Goal: Download file/media

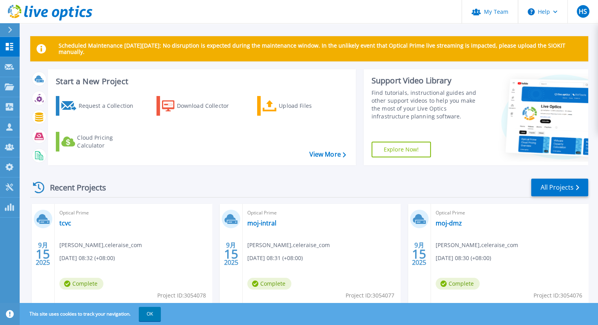
scroll to position [39, 0]
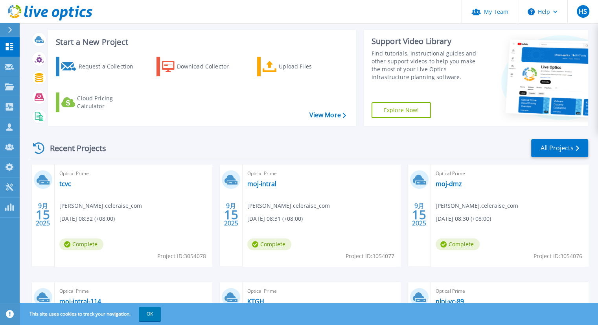
drag, startPoint x: 96, startPoint y: 208, endPoint x: 90, endPoint y: 217, distance: 10.5
click at [95, 209] on span "hungan shen , celeraise_com" at bounding box center [100, 205] width 83 height 9
click at [77, 244] on span "Complete" at bounding box center [81, 244] width 44 height 12
drag, startPoint x: 45, startPoint y: 214, endPoint x: 48, endPoint y: 197, distance: 17.1
click at [45, 213] on span "15" at bounding box center [43, 214] width 14 height 7
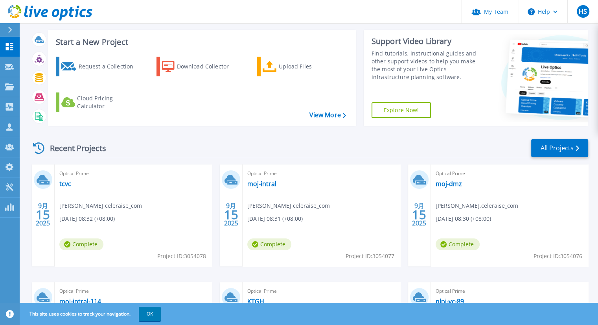
click at [65, 177] on span "Optical Prime" at bounding box center [133, 173] width 148 height 9
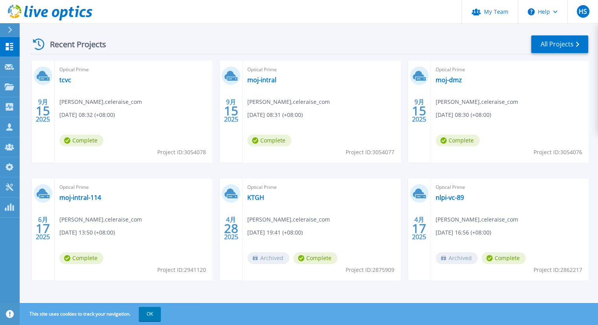
scroll to position [144, 0]
click at [86, 141] on span "Complete" at bounding box center [81, 140] width 44 height 12
click at [41, 113] on span "15" at bounding box center [43, 110] width 14 height 7
click at [47, 80] on icon at bounding box center [43, 75] width 13 height 12
click at [69, 81] on link "tcvc" at bounding box center [65, 79] width 12 height 8
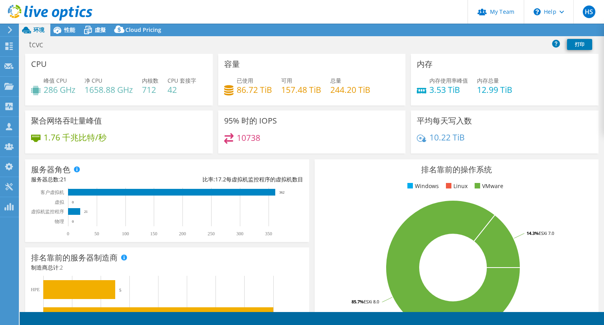
select select "USD"
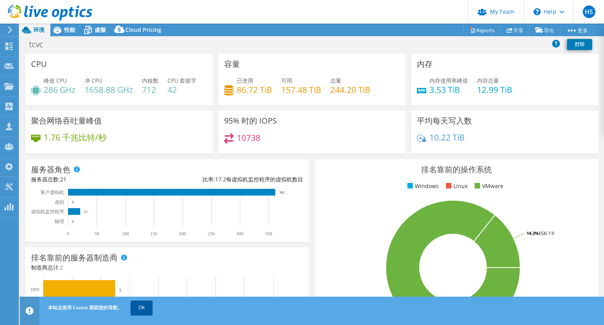
click at [146, 310] on link "OK" at bounding box center [141, 307] width 22 height 14
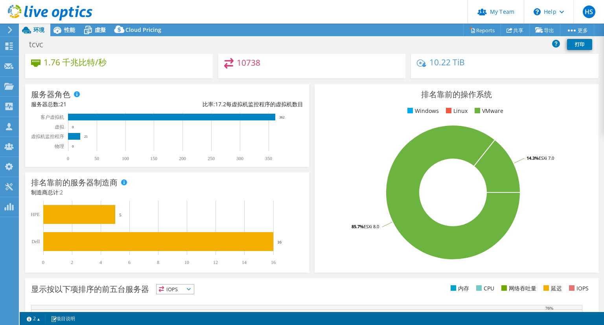
scroll to position [25, 0]
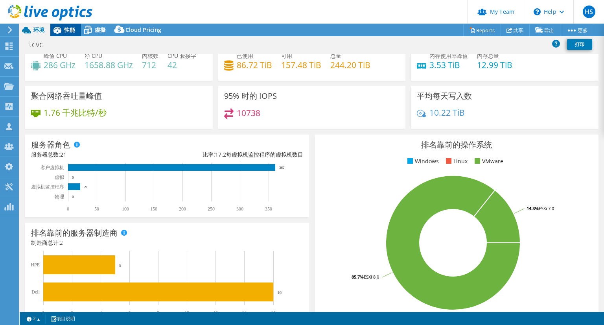
click at [67, 33] on span "性能" at bounding box center [69, 29] width 11 height 7
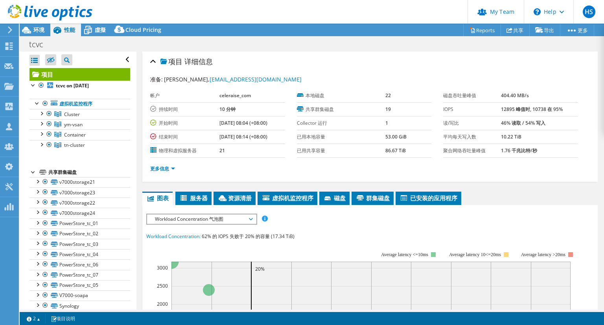
scroll to position [0, 0]
click at [95, 30] on span "虛擬" at bounding box center [100, 29] width 11 height 7
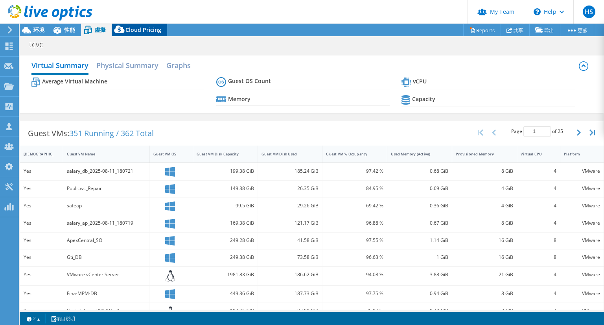
click at [143, 31] on span "Cloud Pricing" at bounding box center [143, 29] width 36 height 7
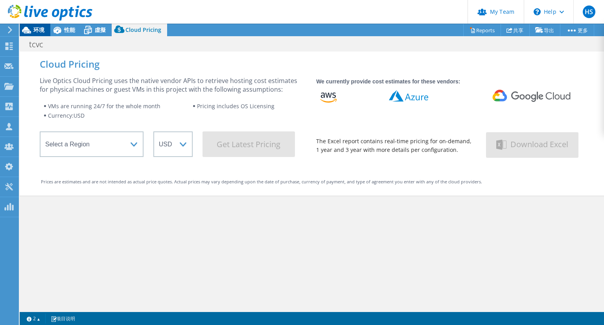
click at [40, 35] on div "环境" at bounding box center [35, 30] width 31 height 13
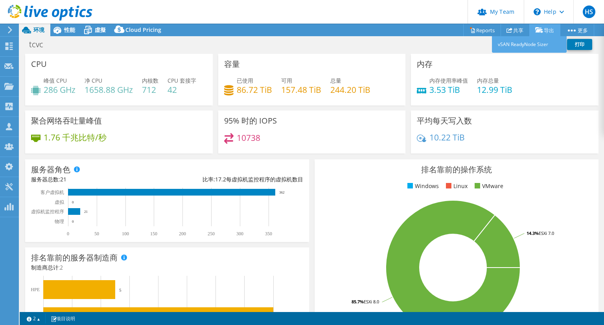
click at [544, 28] on link "导出" at bounding box center [544, 30] width 31 height 12
click at [531, 44] on link "vSAN ReadyNode Sizer" at bounding box center [529, 44] width 75 height 17
click at [485, 29] on link "Reports" at bounding box center [482, 30] width 38 height 12
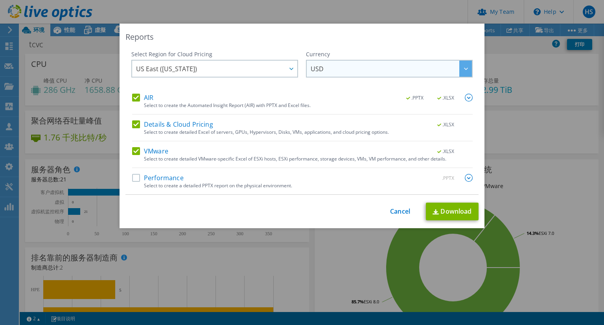
click at [340, 66] on span "USD" at bounding box center [391, 69] width 161 height 16
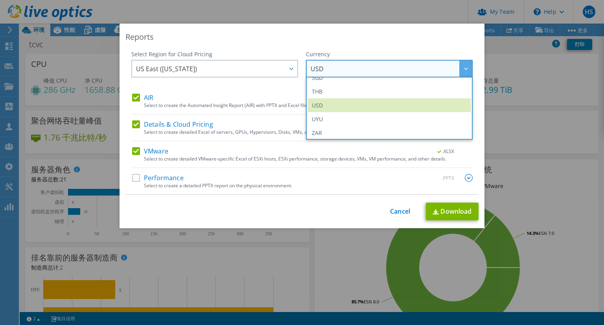
scroll to position [285, 0]
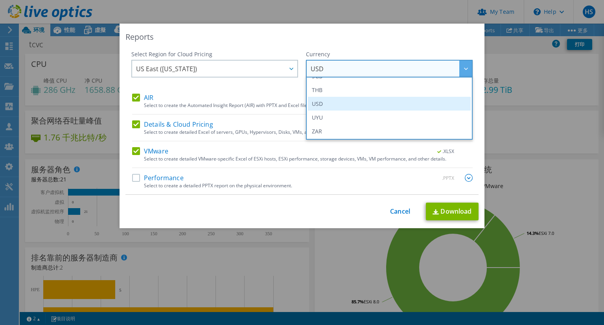
click at [362, 104] on li "USD" at bounding box center [389, 104] width 163 height 14
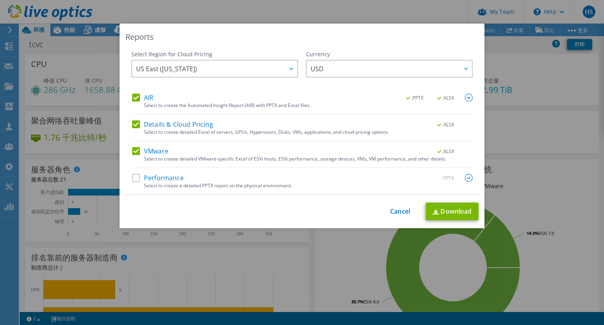
click at [182, 178] on div "Performance .PPTX" at bounding box center [302, 178] width 340 height 9
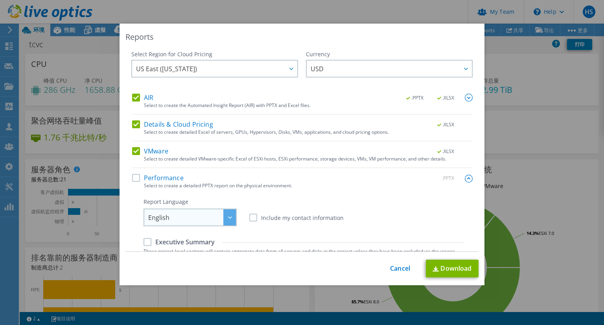
click at [191, 220] on span "English" at bounding box center [192, 217] width 88 height 16
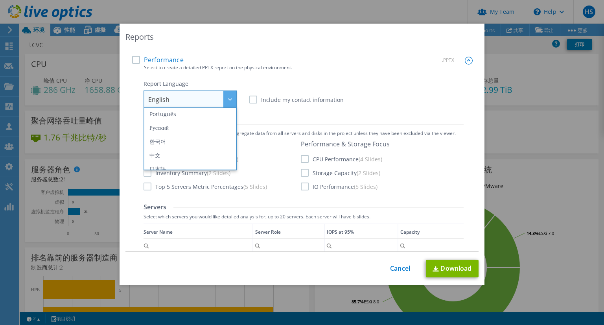
scroll to position [92, 0]
click at [176, 145] on li "中文" at bounding box center [189, 148] width 89 height 14
click at [351, 61] on div "Performance .PPTX" at bounding box center [302, 60] width 340 height 9
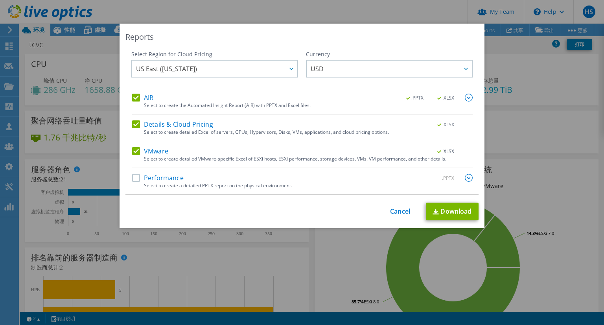
click at [135, 178] on label "Performance" at bounding box center [157, 178] width 51 height 8
click at [0, 0] on input "Performance" at bounding box center [0, 0] width 0 height 0
click at [219, 175] on div "Performance .PPTX" at bounding box center [302, 178] width 340 height 9
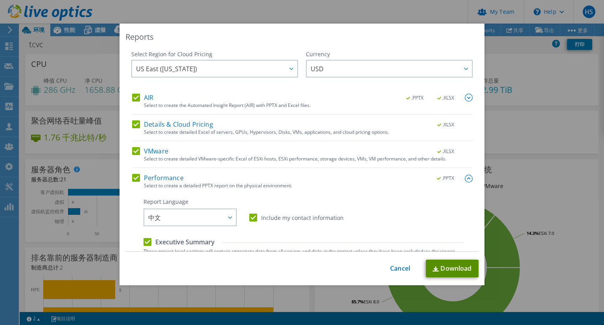
click at [454, 268] on link "Download" at bounding box center [452, 268] width 53 height 18
click at [446, 268] on link "Download" at bounding box center [452, 268] width 53 height 18
